Goal: Information Seeking & Learning: Learn about a topic

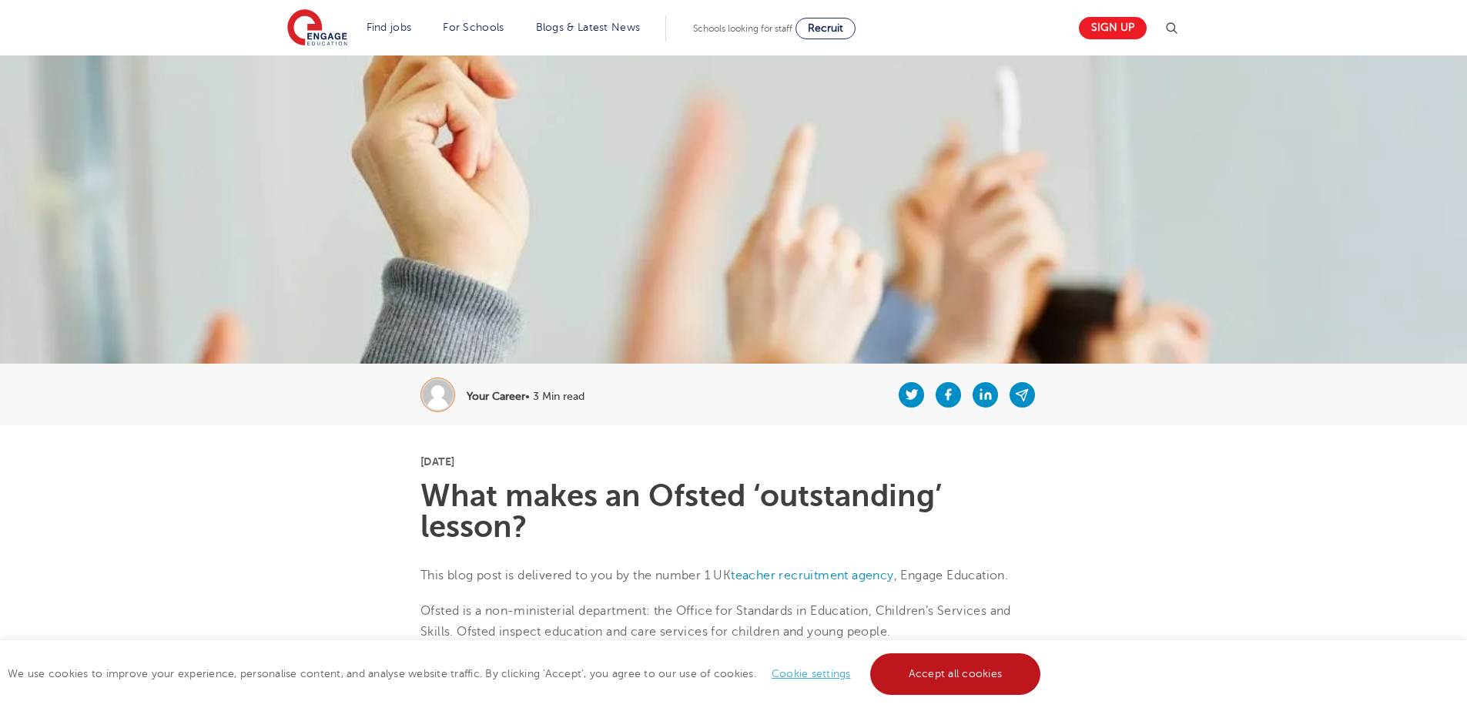
click at [983, 678] on link "Accept all cookies" at bounding box center [955, 674] width 171 height 42
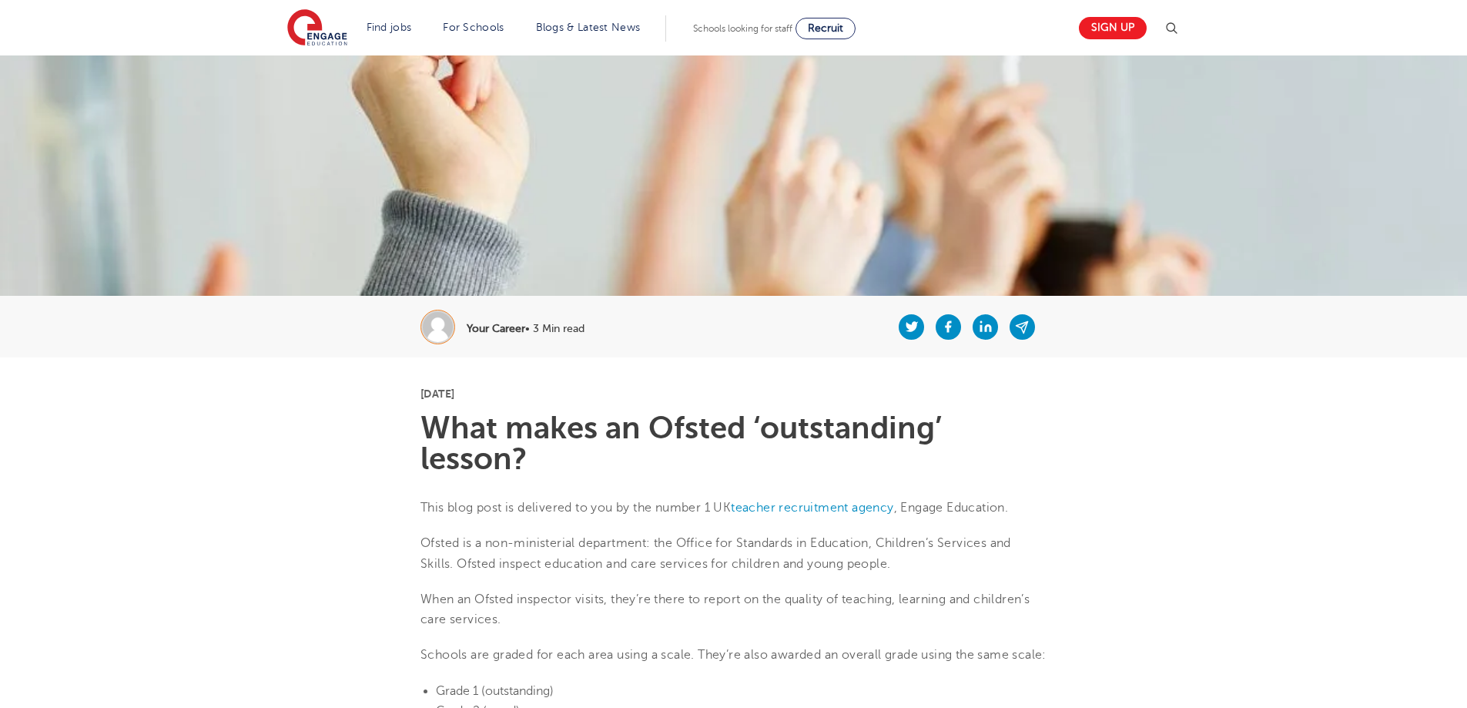
scroll to position [5, 0]
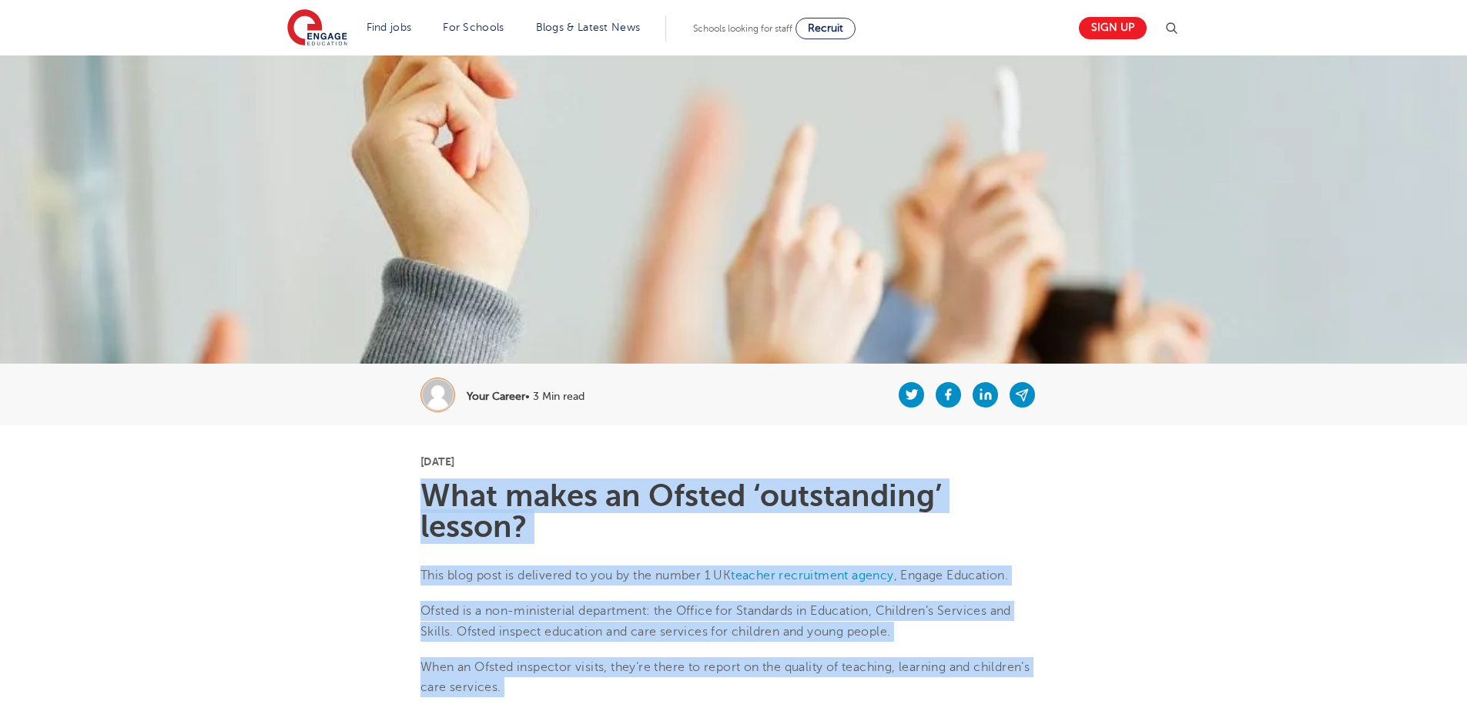
drag, startPoint x: 695, startPoint y: 426, endPoint x: 370, endPoint y: 507, distance: 334.9
copy section "What makes an Ofsted ‘outstanding’ lesson? This blog post is delivered to you b…"
